Goal: Task Accomplishment & Management: Complete application form

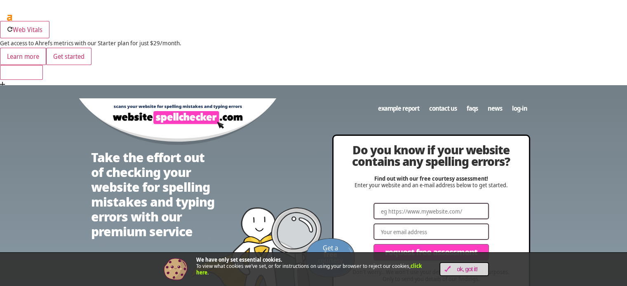
click at [415, 203] on input "Website" at bounding box center [430, 211] width 115 height 16
paste input "[URL][DOMAIN_NAME]"
drag, startPoint x: 442, startPoint y: 126, endPoint x: 521, endPoint y: 124, distance: 78.8
click at [521, 136] on div "Do you know if your website contains any spelling errors? Find out with our fre…" at bounding box center [430, 217] width 195 height 162
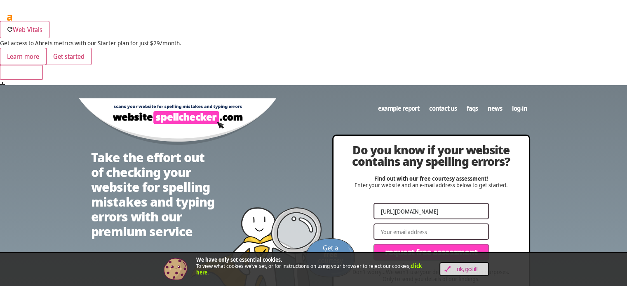
scroll to position [0, 0]
type input "[URL][DOMAIN_NAME]"
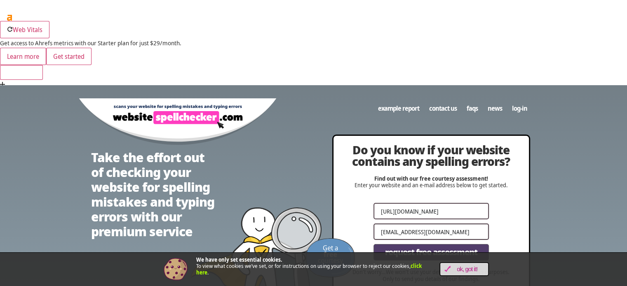
type input "[EMAIL_ADDRESS][DOMAIN_NAME]"
click at [456, 249] on span "Request Free Assessment" at bounding box center [431, 253] width 92 height 8
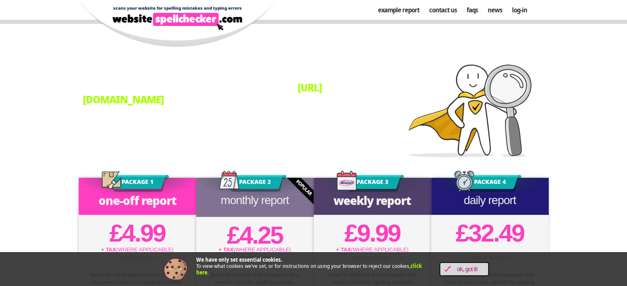
scroll to position [124, 0]
